Goal: Information Seeking & Learning: Learn about a topic

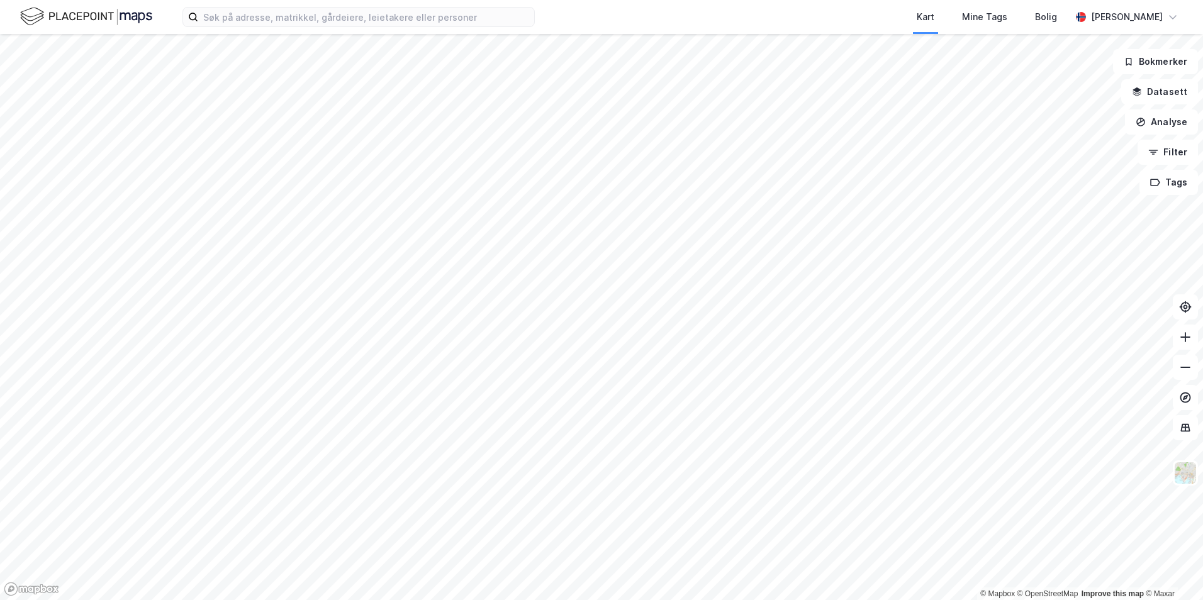
click at [839, 0] on html "Kart Mine Tags [PERSON_NAME] © Mapbox © OpenStreetMap Improve this map © Maxar …" at bounding box center [601, 300] width 1203 height 600
click at [901, 0] on html "Kart Mine Tags [PERSON_NAME] © Mapbox © OpenStreetMap Improve this map © Maxar …" at bounding box center [601, 300] width 1203 height 600
click at [650, 0] on html "Kart Mine Tags [PERSON_NAME] © Mapbox © OpenStreetMap Improve this map © Maxar …" at bounding box center [601, 300] width 1203 height 600
click at [538, 23] on div "Kart Mine Tags [PERSON_NAME] © Mapbox © OpenStreetMap Improve this map © Maxar …" at bounding box center [601, 300] width 1203 height 600
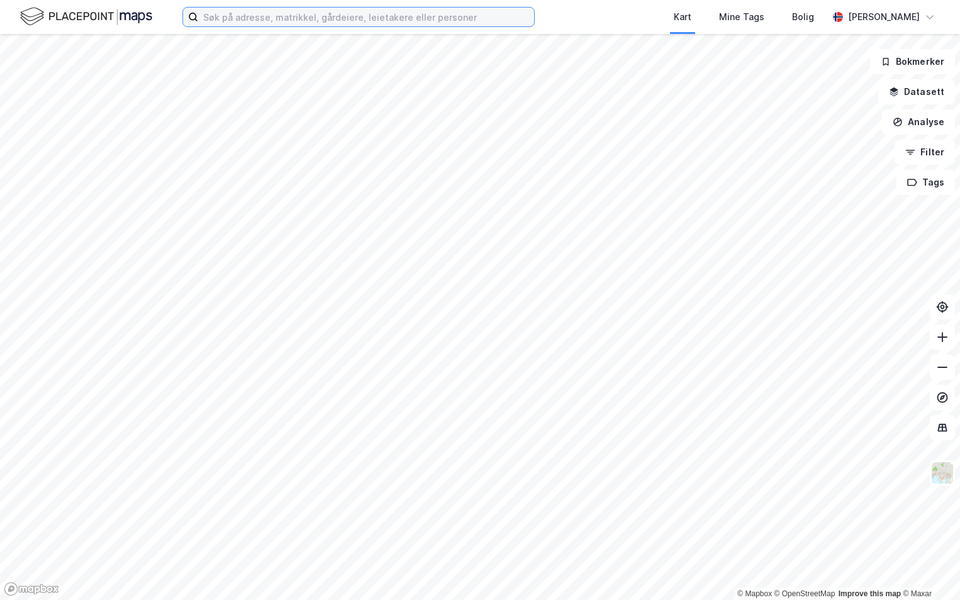
click at [229, 9] on input at bounding box center [366, 17] width 336 height 19
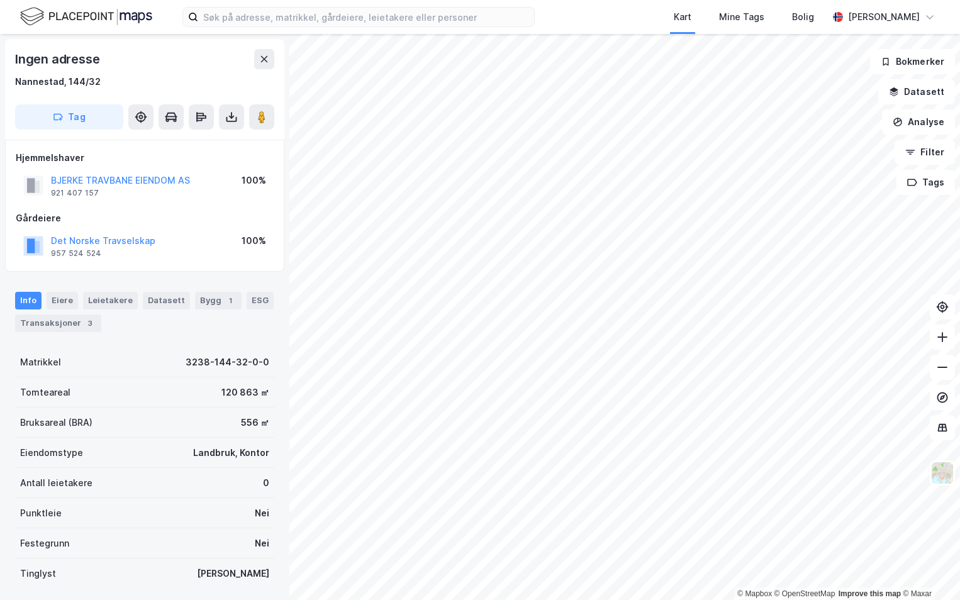
click at [284, 274] on div "© Mapbox © OpenStreetMap Improve this map © Maxar Ingen adresse Nannestad, 144/…" at bounding box center [480, 317] width 960 height 566
